Goal: Task Accomplishment & Management: Manage account settings

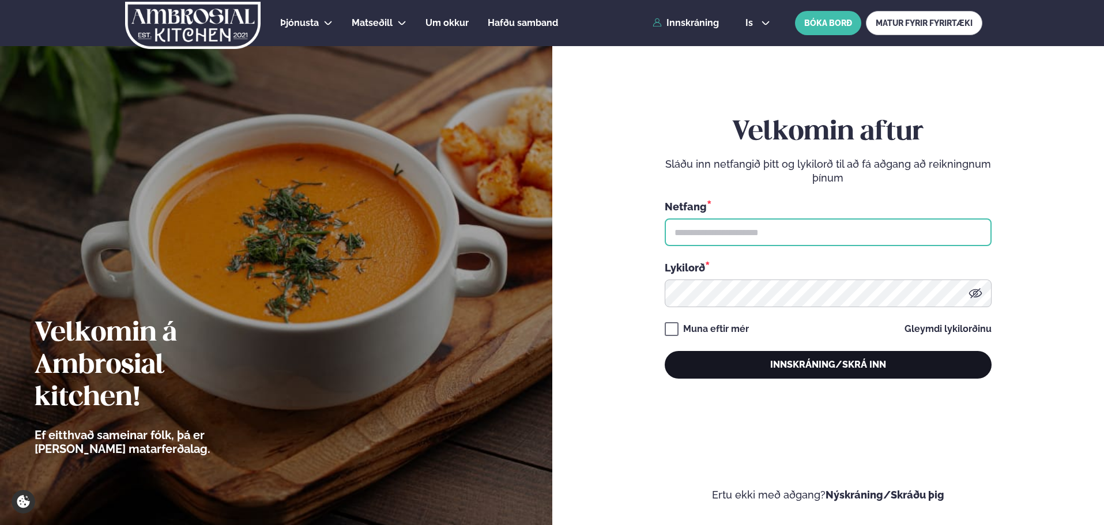
type input "**********"
click at [783, 354] on button "Innskráning/Skrá inn" at bounding box center [827, 365] width 327 height 28
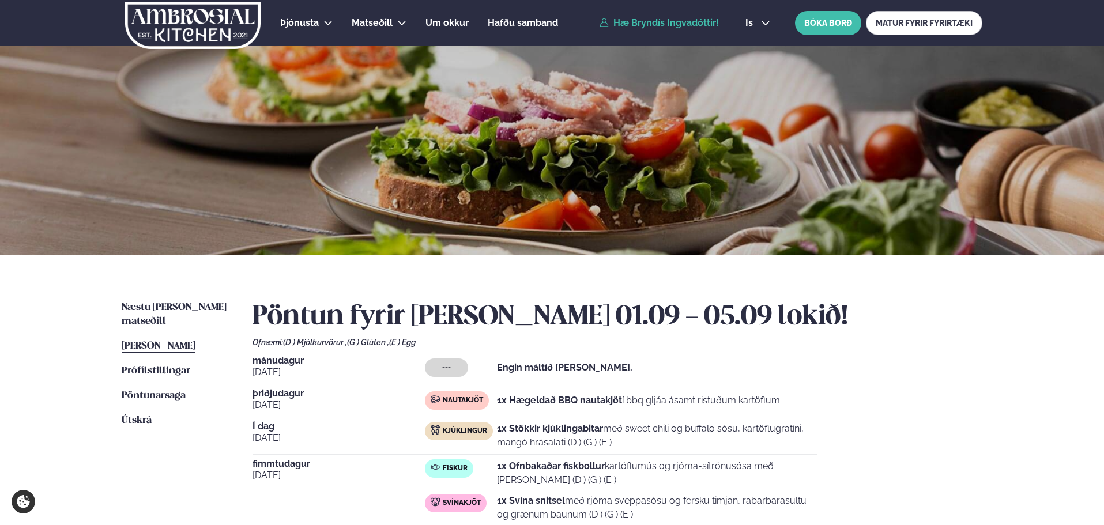
scroll to position [96, 0]
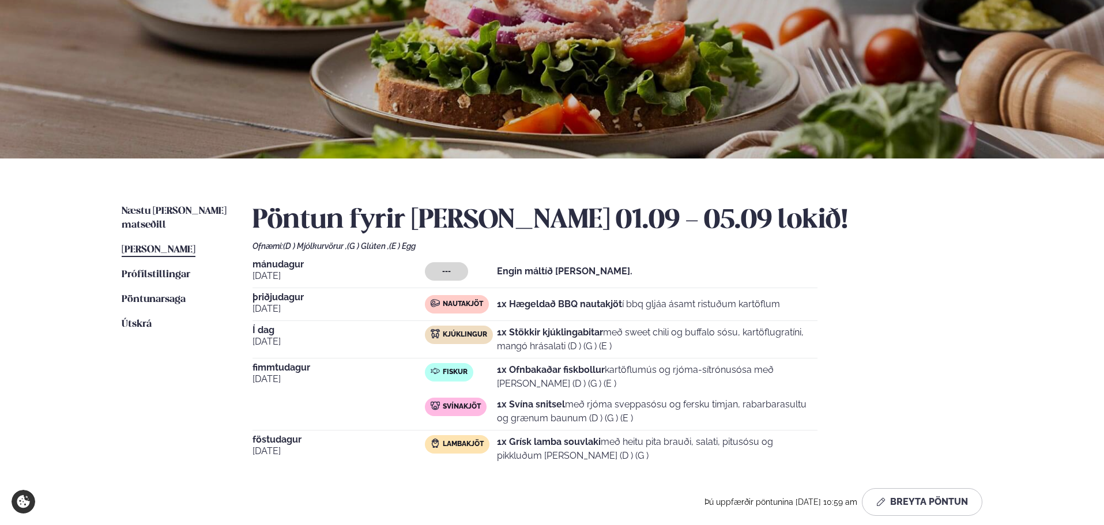
click at [55, 356] on div "Þjónusta Hádegismatur fyrir fyrirtæki Fyrirtækja veitingar Einkapartý Matseðill…" at bounding box center [552, 354] width 1104 height 901
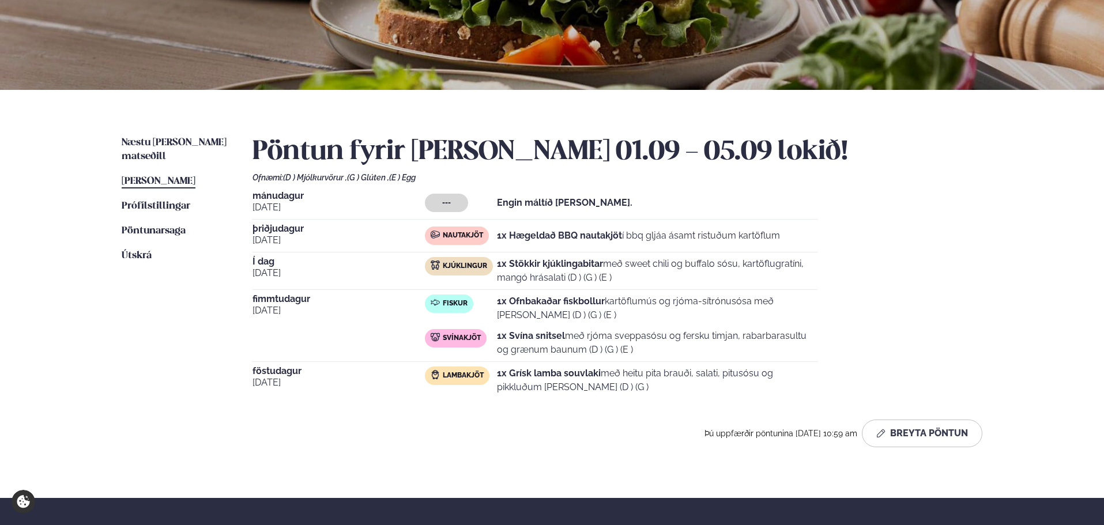
scroll to position [192, 0]
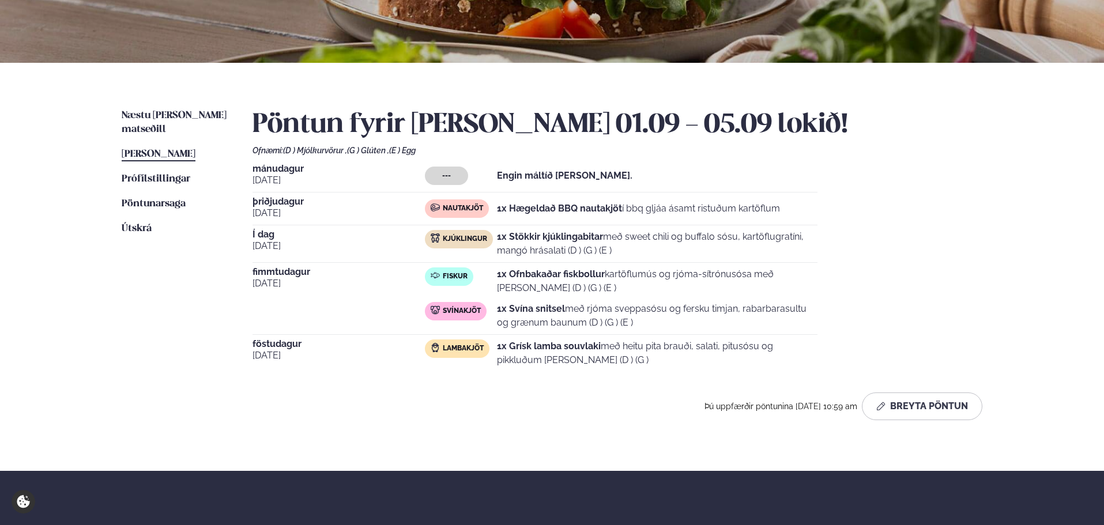
click at [112, 297] on div "Næstu [PERSON_NAME] matseðill Næsta vika [PERSON_NAME] matseðill [PERSON_NAME] …" at bounding box center [552, 267] width 930 height 408
click at [904, 408] on button "Breyta Pöntun" at bounding box center [922, 406] width 120 height 28
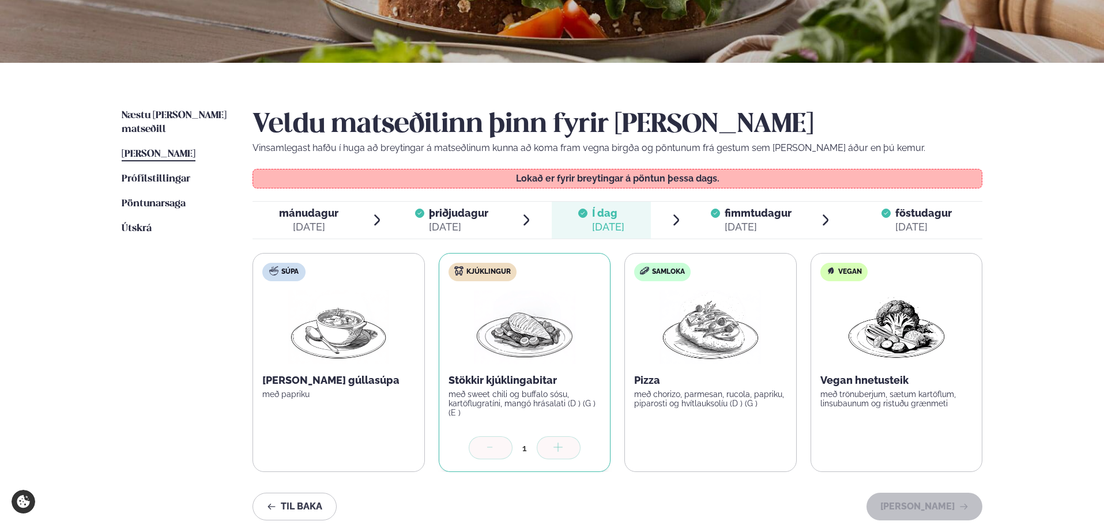
click at [719, 218] on div at bounding box center [715, 220] width 9 height 28
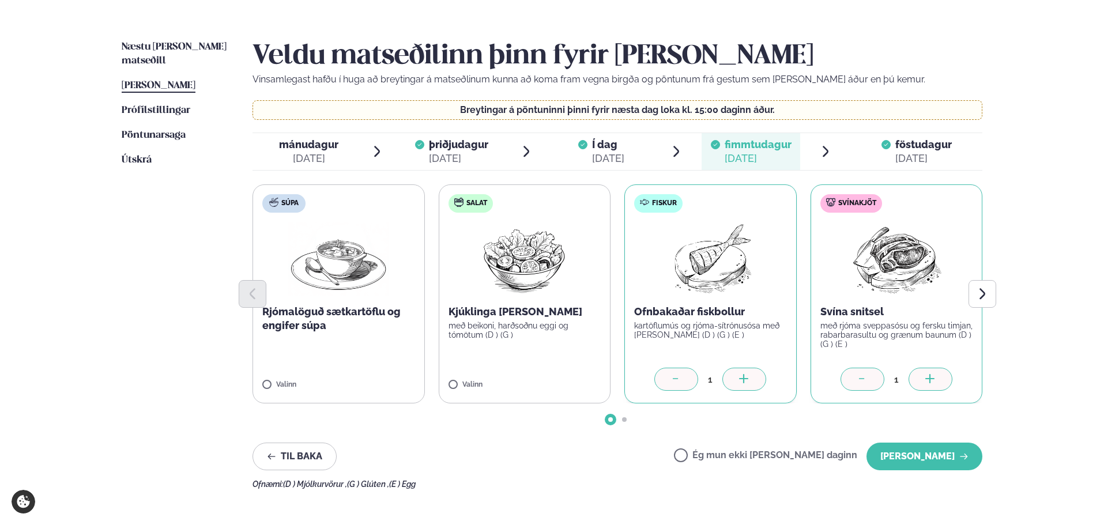
scroll to position [288, 0]
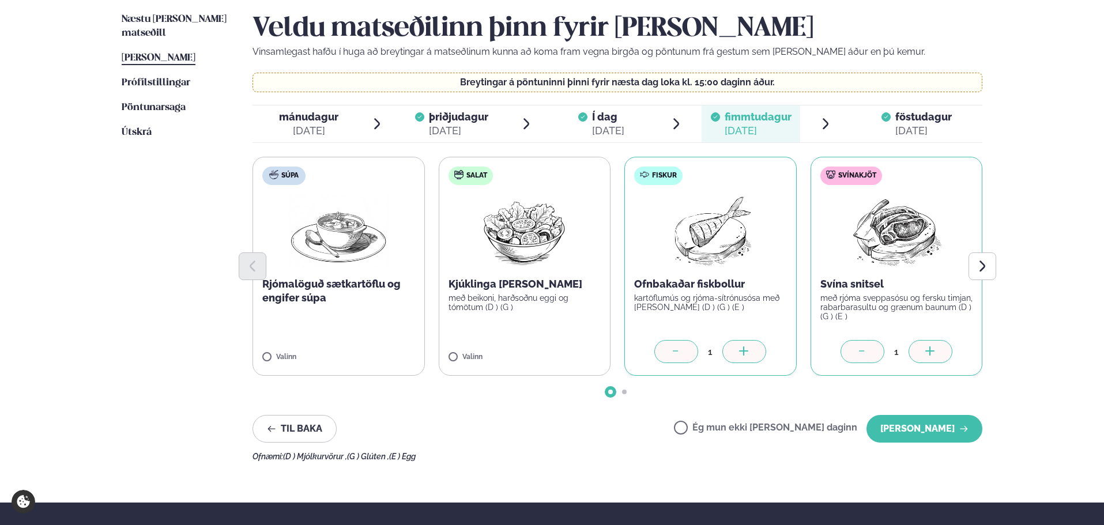
click at [671, 354] on icon at bounding box center [676, 352] width 12 height 12
click at [908, 425] on button "[PERSON_NAME]" at bounding box center [924, 429] width 116 height 28
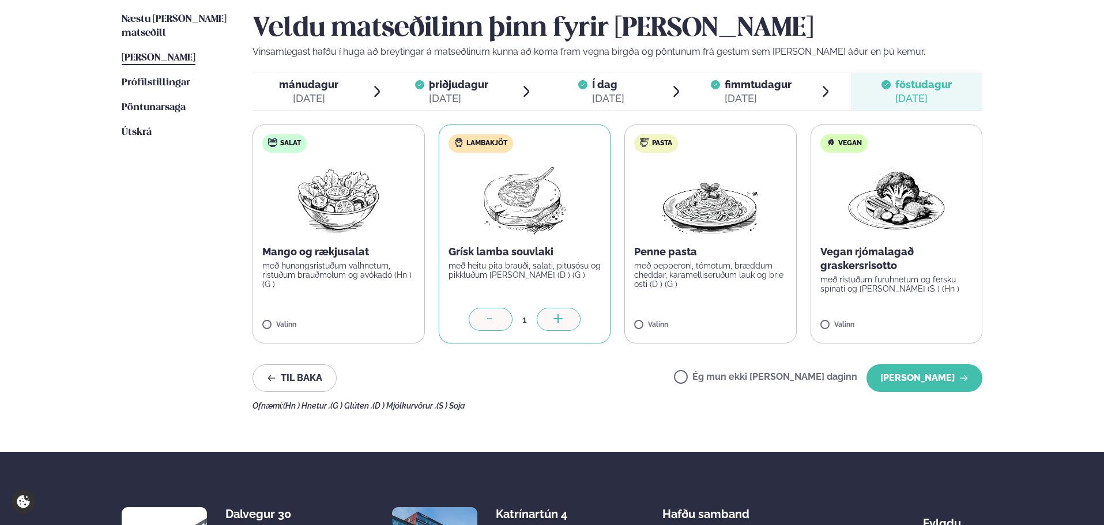
click at [160, 53] on span "[PERSON_NAME]" at bounding box center [159, 58] width 74 height 10
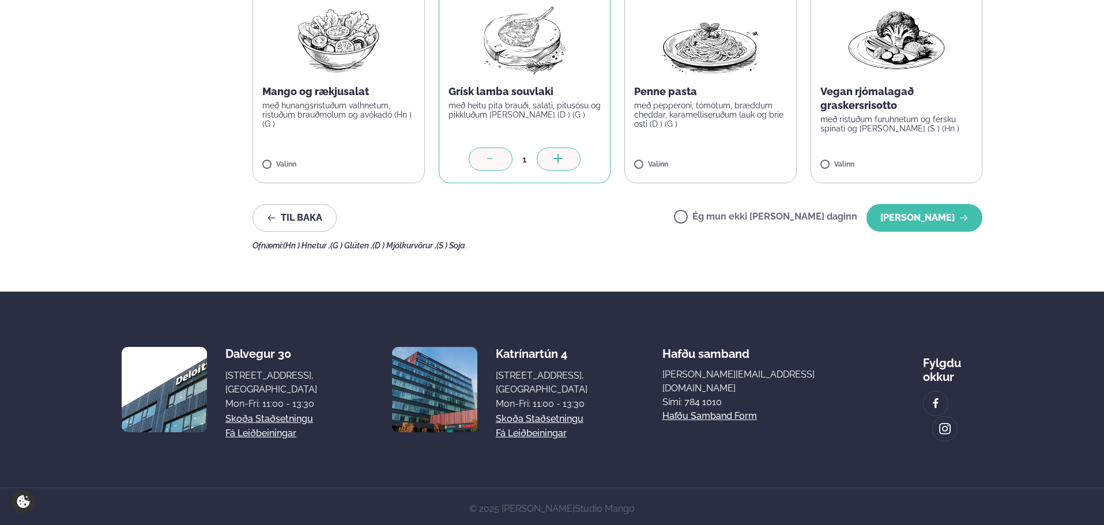
scroll to position [160, 0]
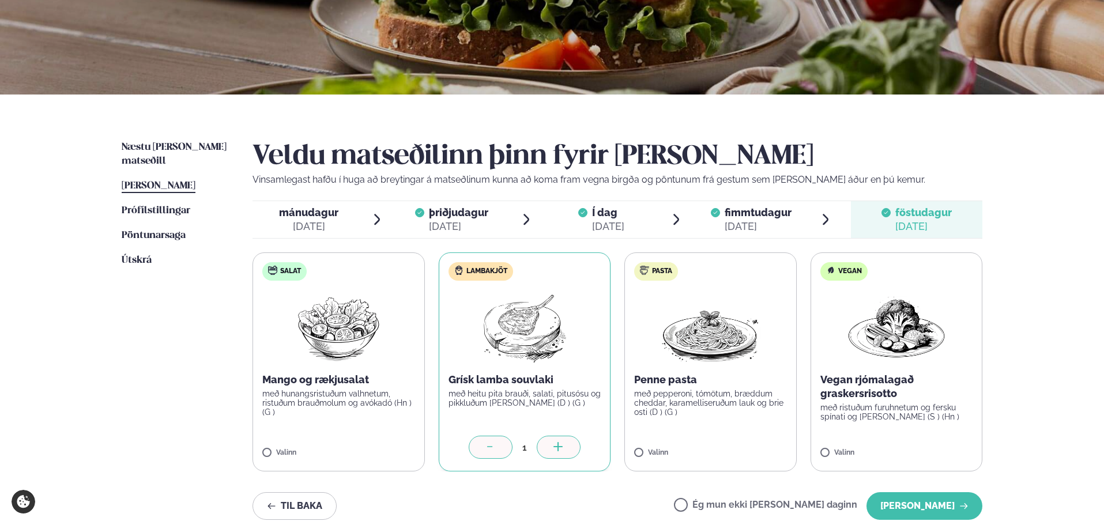
click at [145, 181] on span "[PERSON_NAME]" at bounding box center [159, 186] width 74 height 10
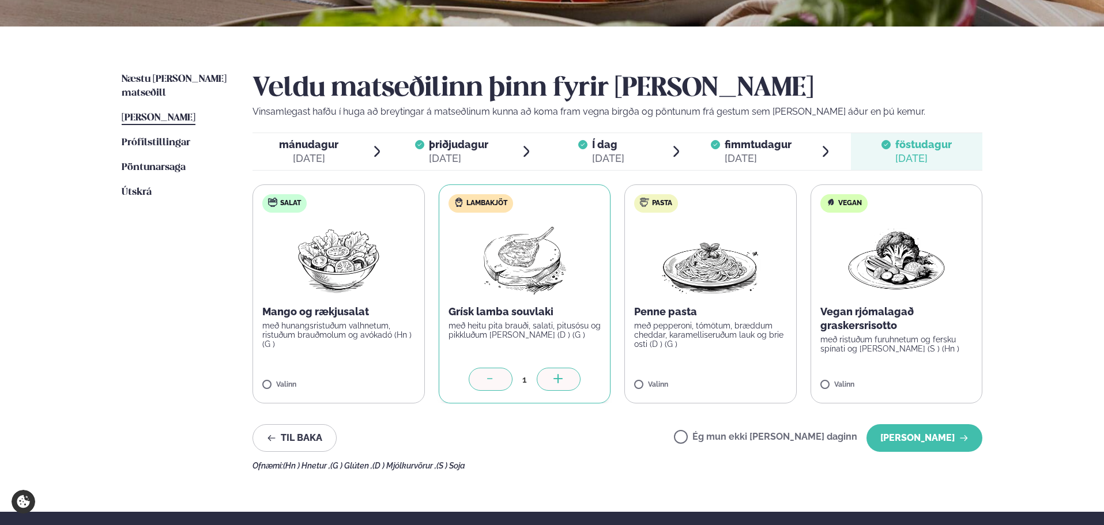
scroll to position [256, 0]
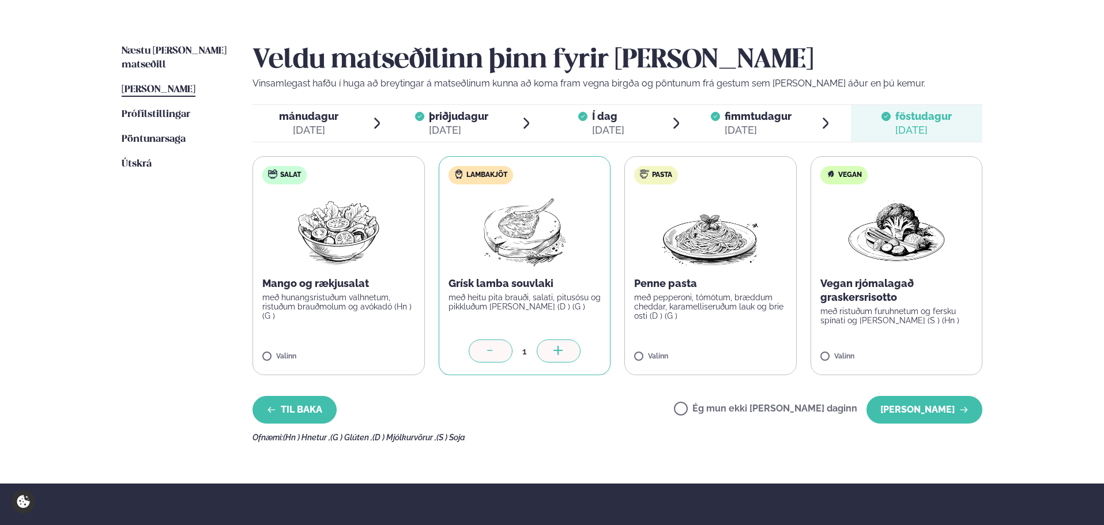
click at [304, 406] on button "Til baka" at bounding box center [294, 410] width 84 height 28
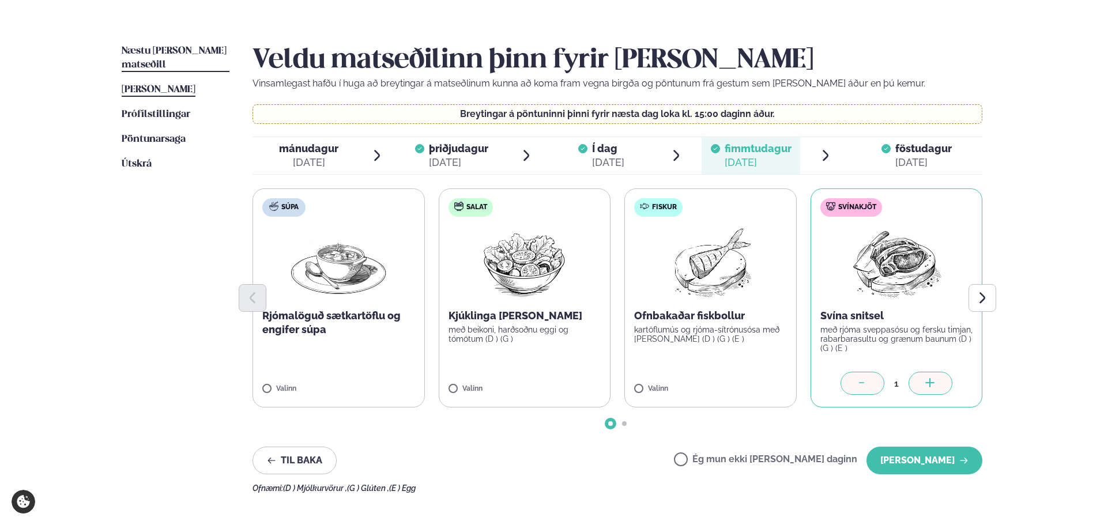
click at [180, 52] on span "Næstu [PERSON_NAME] matseðill" at bounding box center [174, 58] width 105 height 24
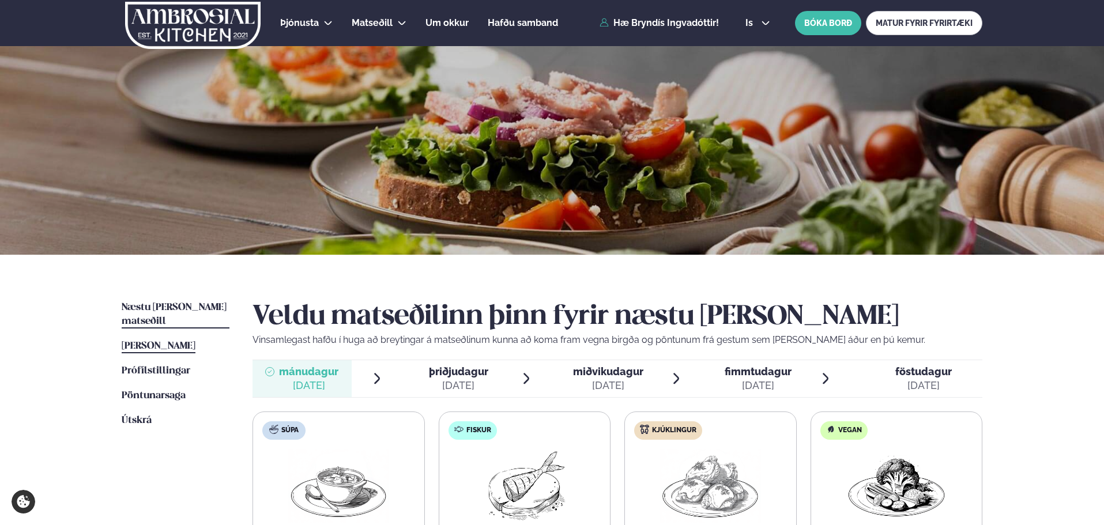
click at [152, 341] on span "[PERSON_NAME]" at bounding box center [159, 346] width 74 height 10
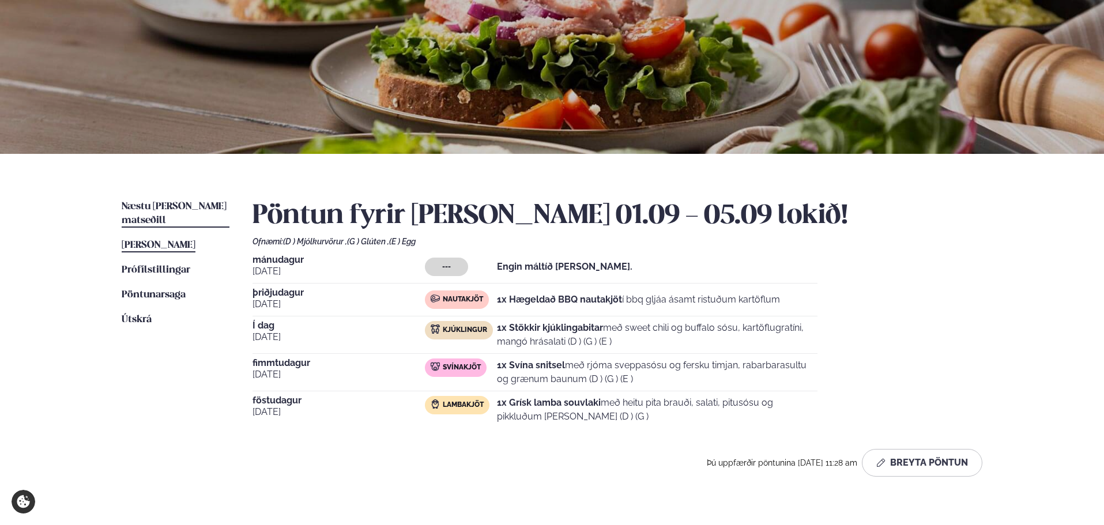
scroll to position [96, 0]
